Goal: Information Seeking & Learning: Learn about a topic

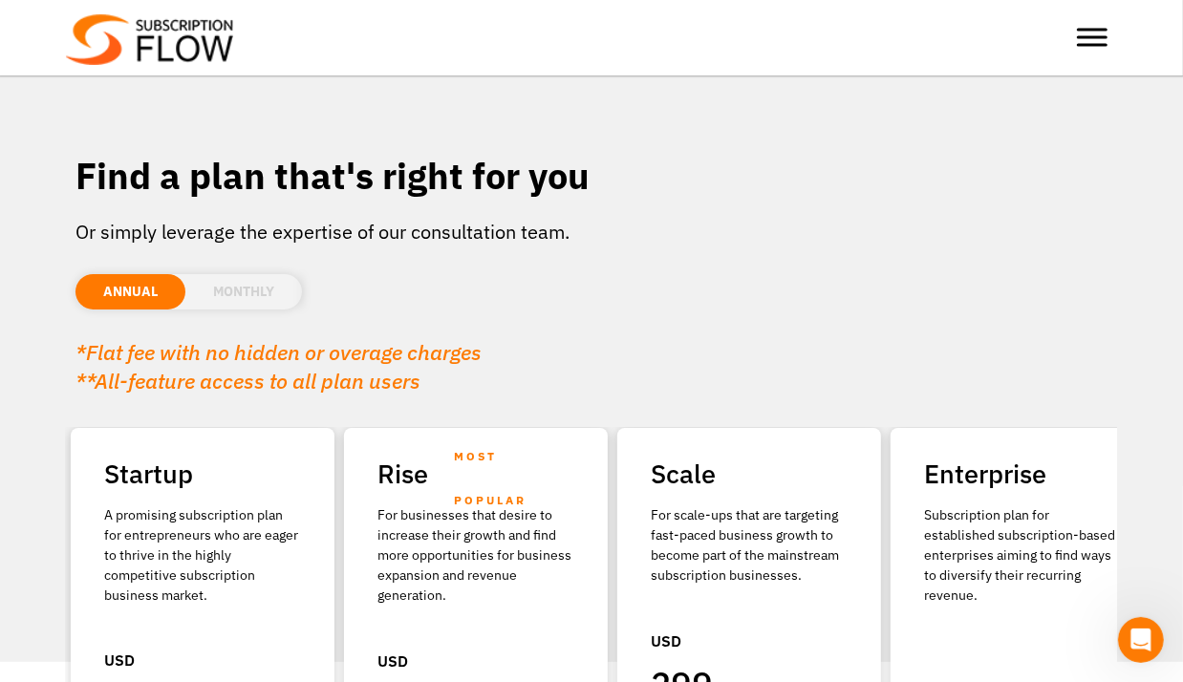
click at [0, 0] on span "SaaS" at bounding box center [0, 0] width 0 height 0
